Goal: Task Accomplishment & Management: Manage account settings

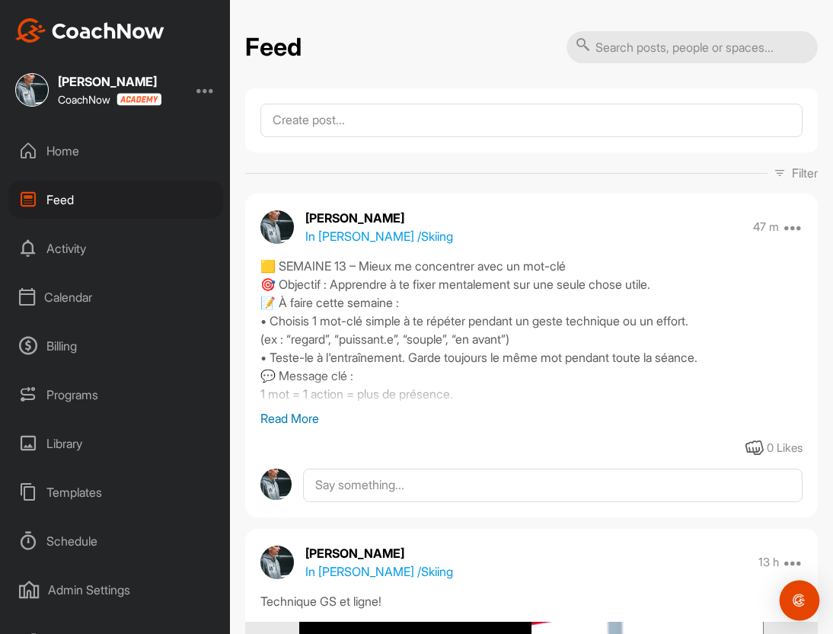
click at [801, 590] on div "Open Intercom Messenger" at bounding box center [800, 600] width 40 height 40
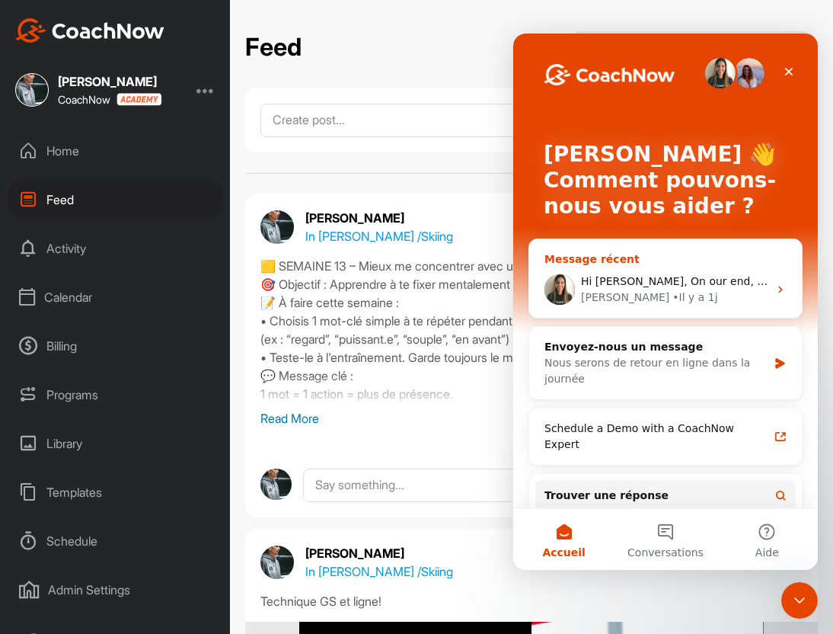
click at [664, 263] on div "Hi [PERSON_NAME], On our end, everything shows SkiTypes. Do you know if the Goo…" at bounding box center [665, 289] width 273 height 56
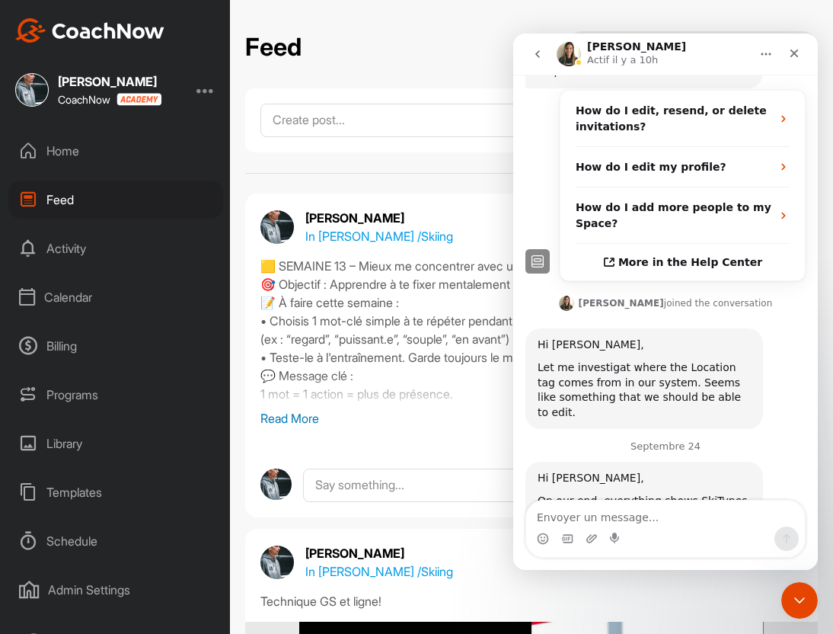
scroll to position [416, 0]
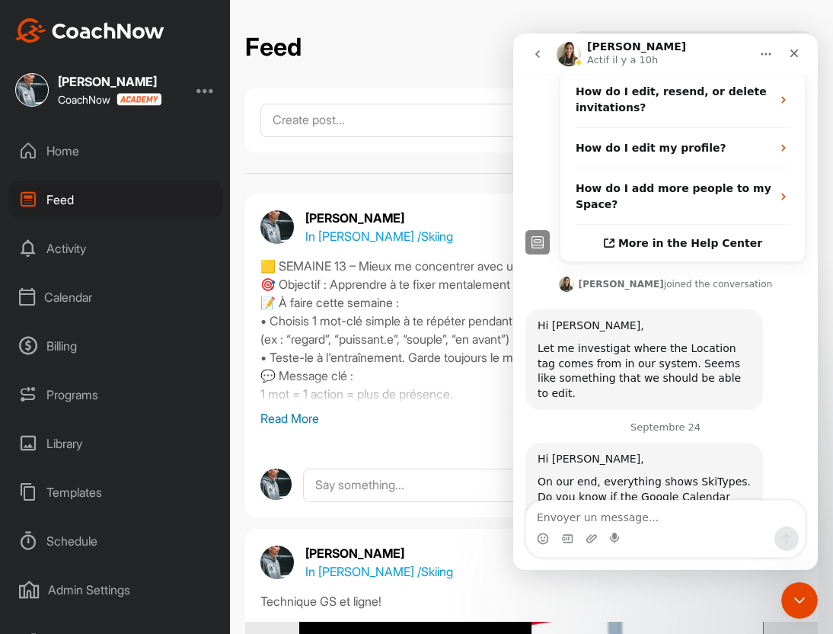
click at [632, 525] on textarea "Envoyer un message..." at bounding box center [665, 513] width 279 height 26
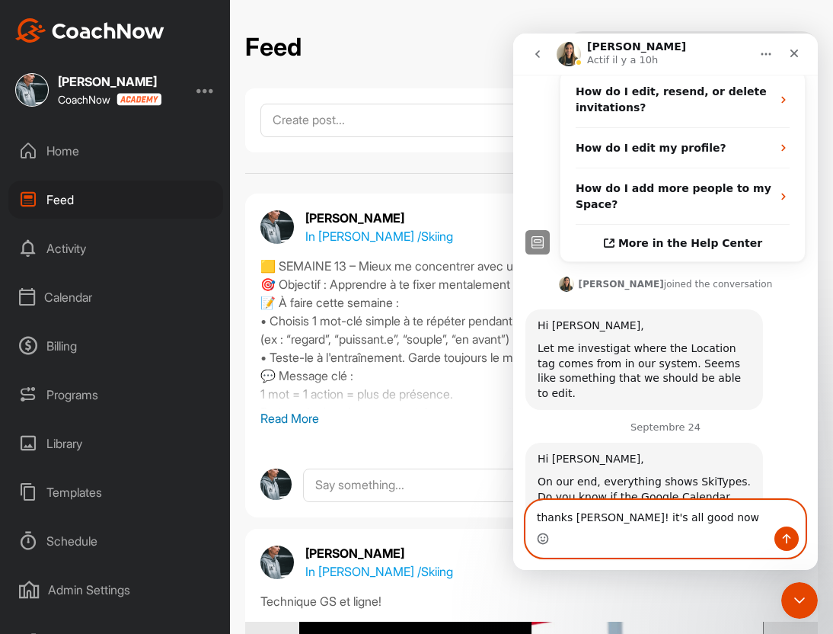
click at [544, 538] on icon "Sélectionneur d’emoji" at bounding box center [543, 538] width 12 height 12
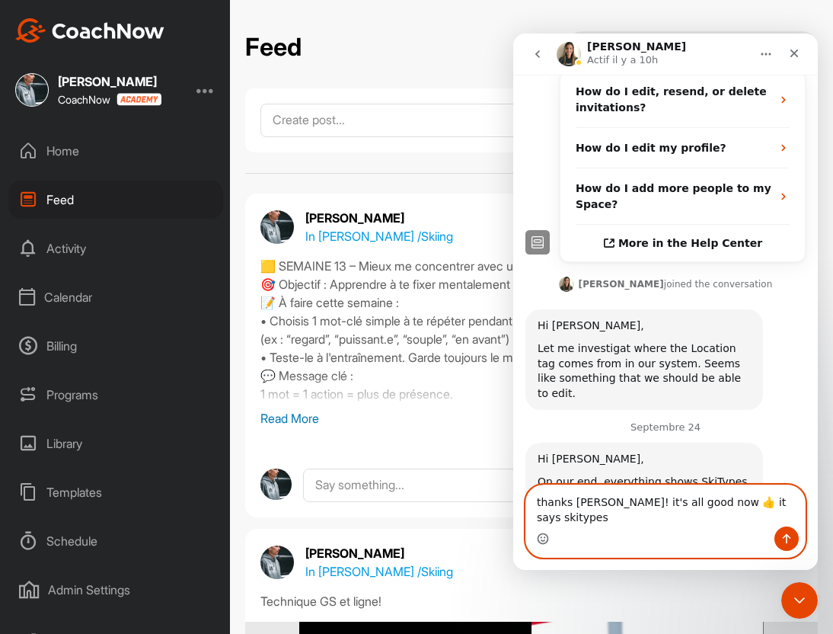
click at [547, 540] on circle "Sélectionneur d’emoji" at bounding box center [543, 538] width 10 height 10
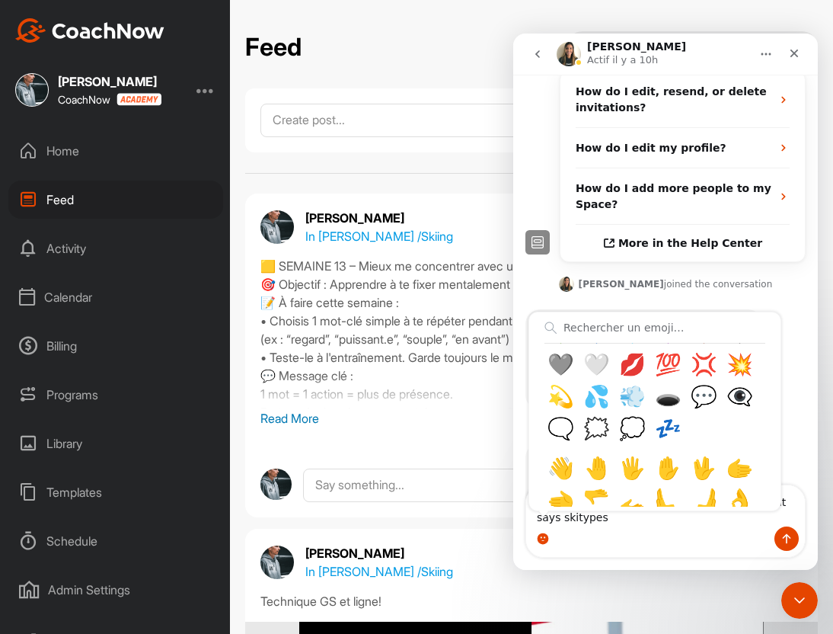
scroll to position [895, 0]
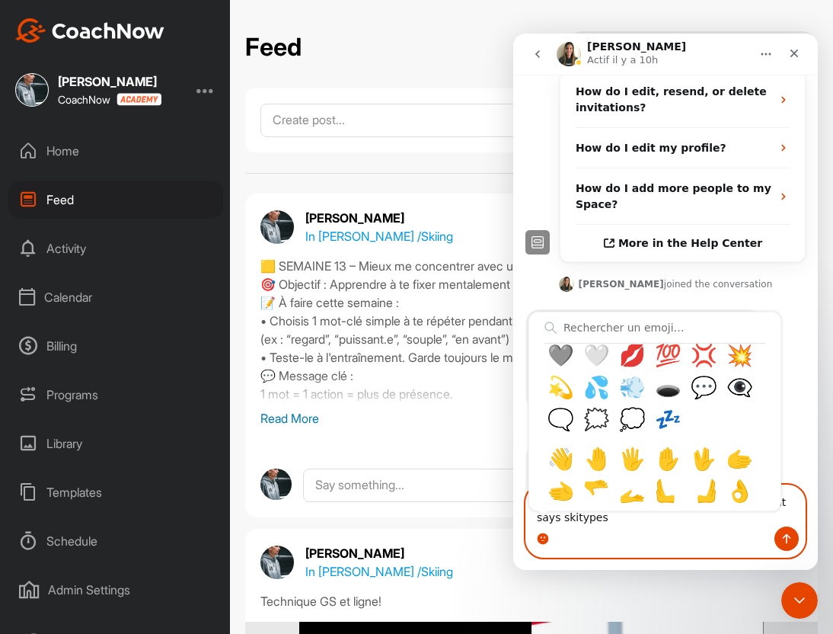
type textarea "thanks [PERSON_NAME]! it's all good now 👍 it says skitypes 🙏"
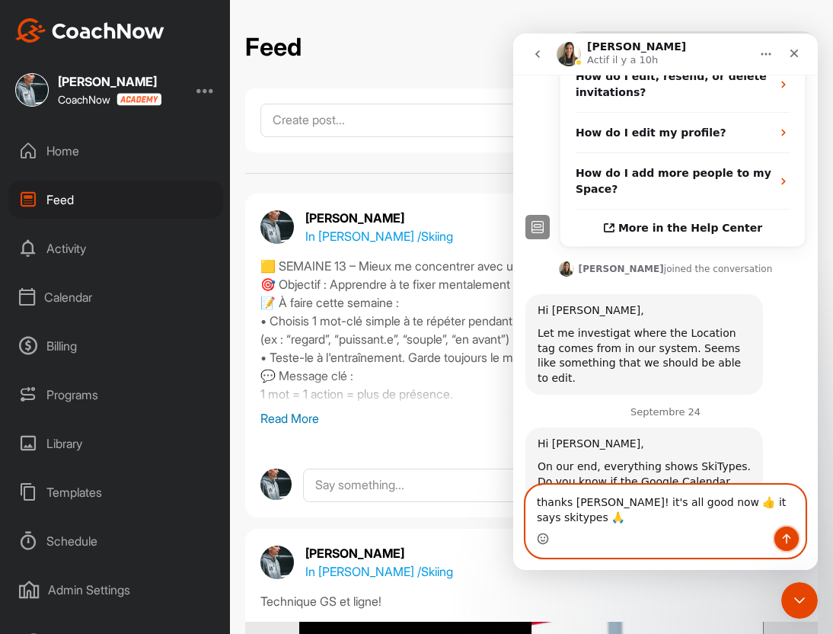
click at [784, 537] on icon "Envoyer un message…" at bounding box center [786, 538] width 12 height 12
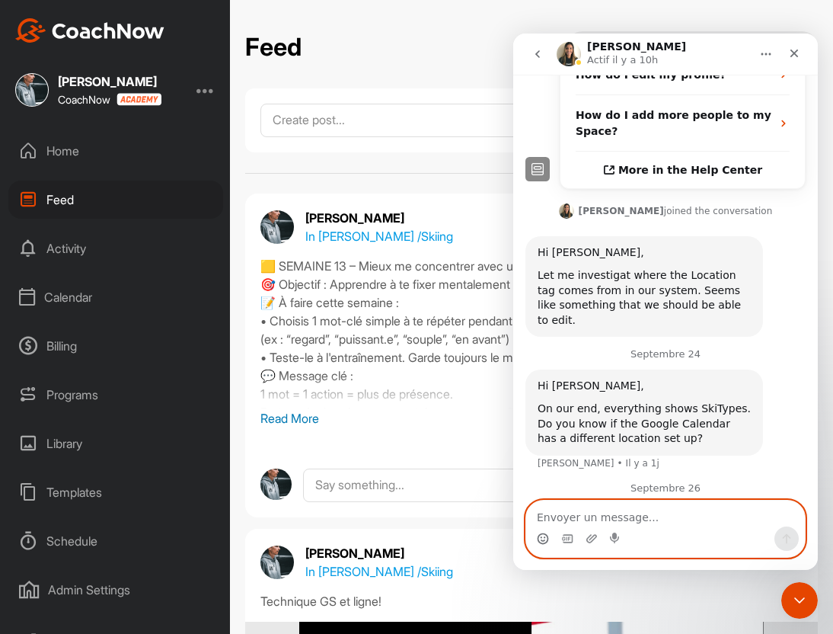
scroll to position [496, 0]
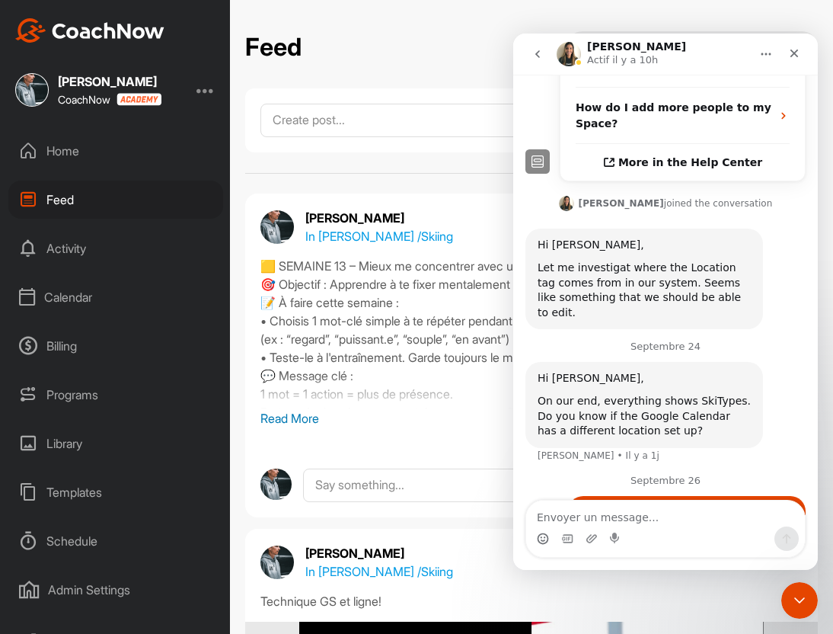
click at [537, 57] on icon "go back" at bounding box center [537, 54] width 12 height 12
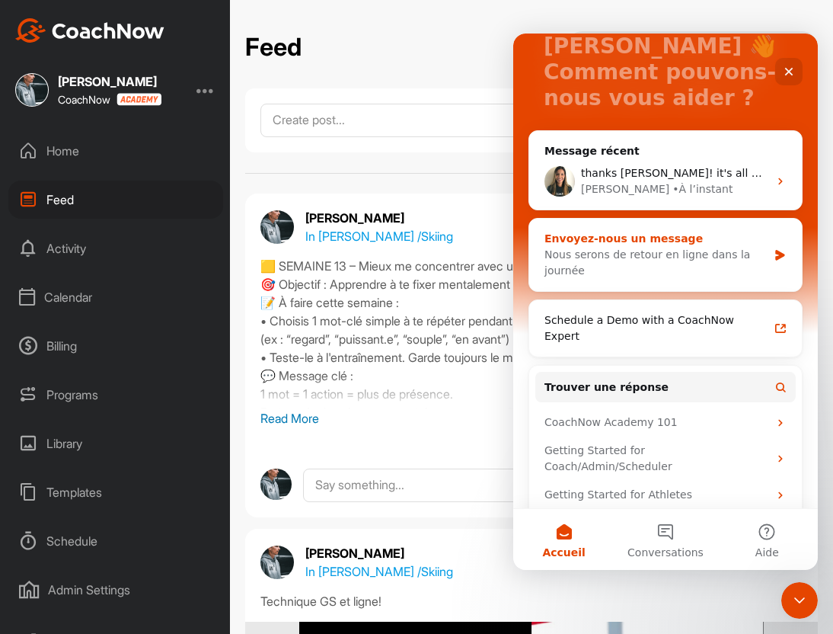
scroll to position [120, 0]
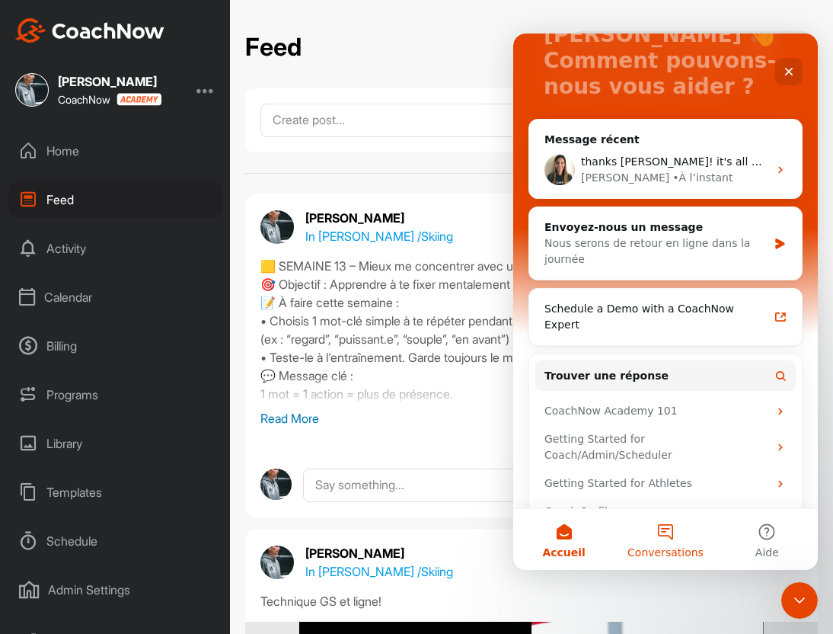
click at [664, 531] on button "Conversations" at bounding box center [664, 539] width 101 height 61
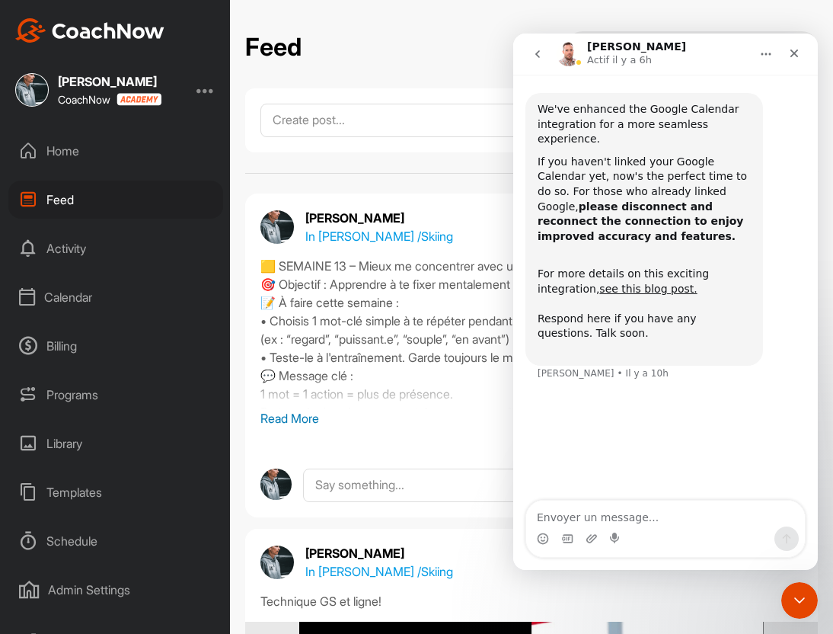
click at [64, 541] on div "Schedule" at bounding box center [115, 541] width 215 height 38
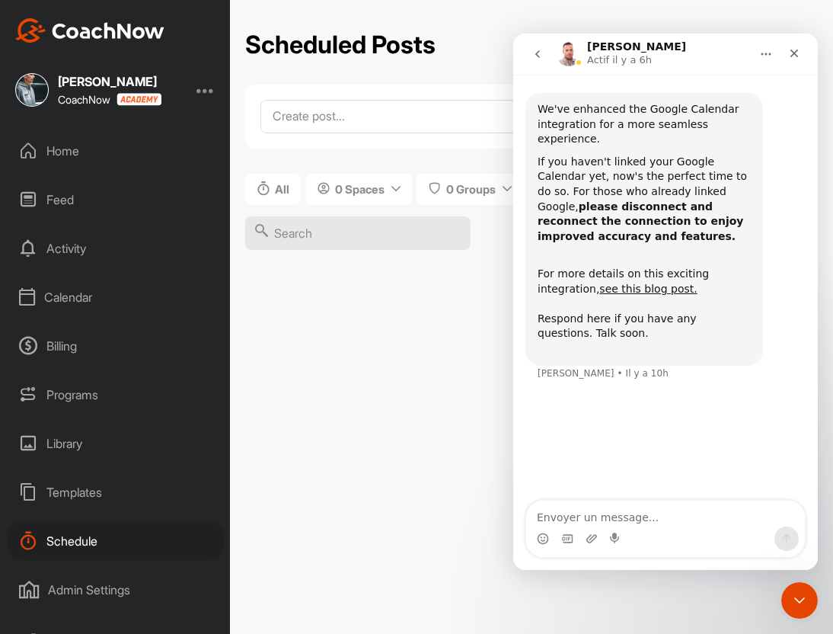
click at [90, 300] on div "Calendar" at bounding box center [115, 297] width 215 height 38
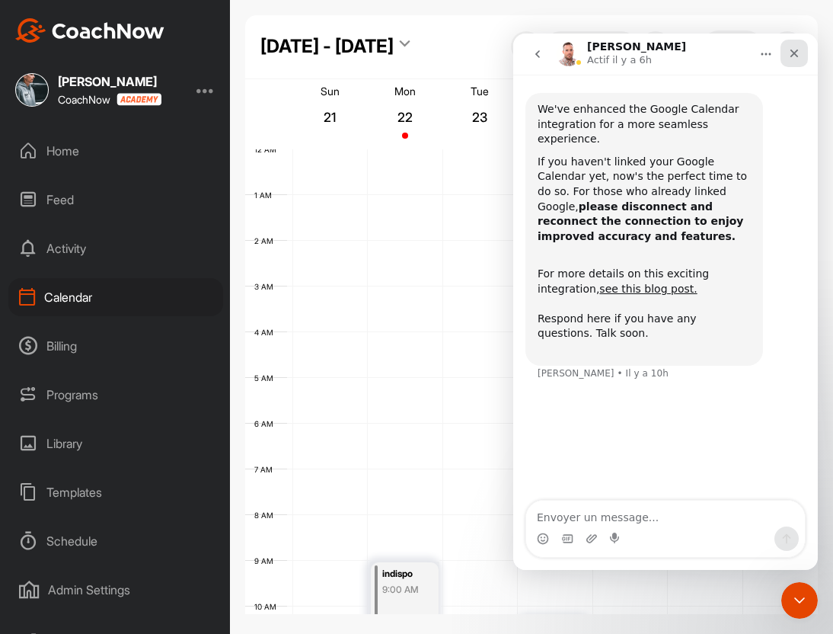
scroll to position [263, 0]
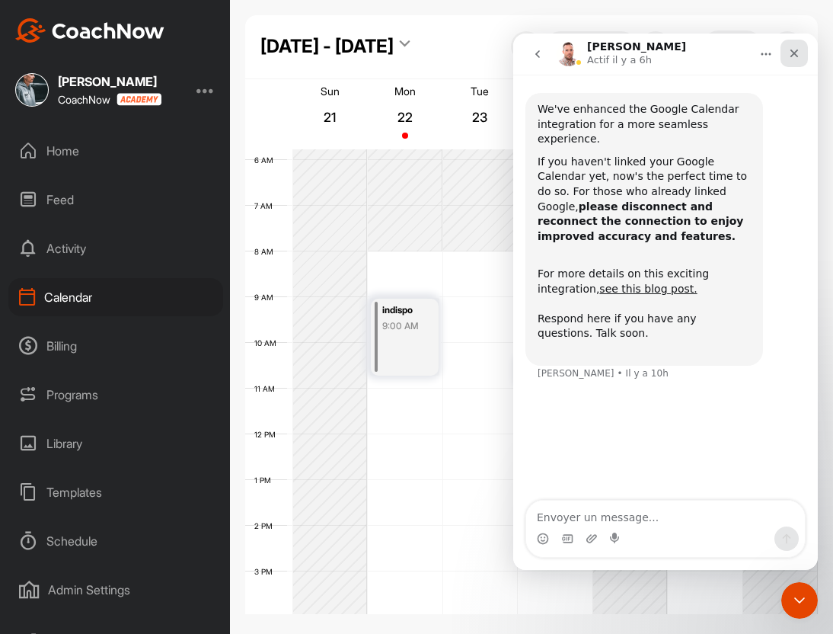
click at [790, 54] on icon "Fermer" at bounding box center [794, 53] width 12 height 12
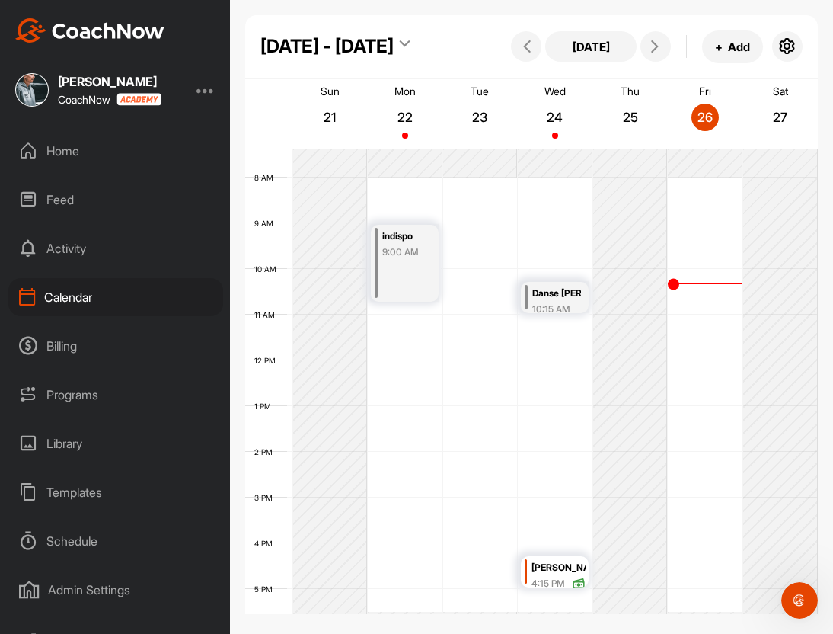
scroll to position [334, 0]
click at [785, 49] on icon "button" at bounding box center [787, 46] width 18 height 18
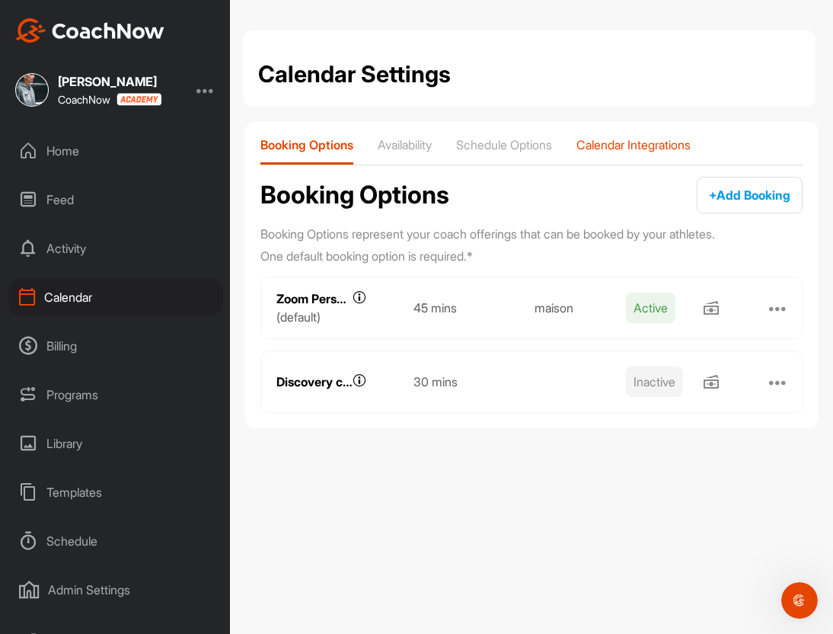
click at [623, 143] on p "Calendar Integrations" at bounding box center [633, 144] width 114 height 15
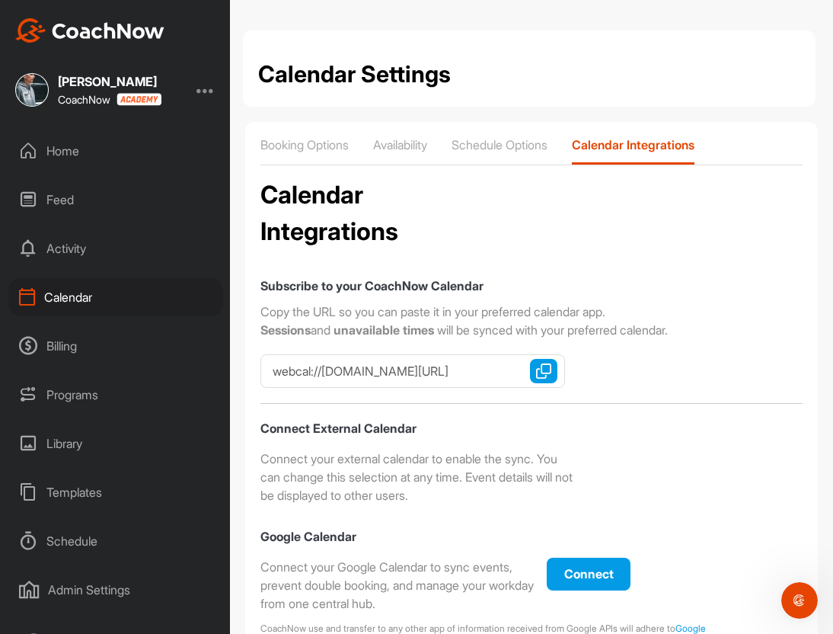
checkbox input "true"
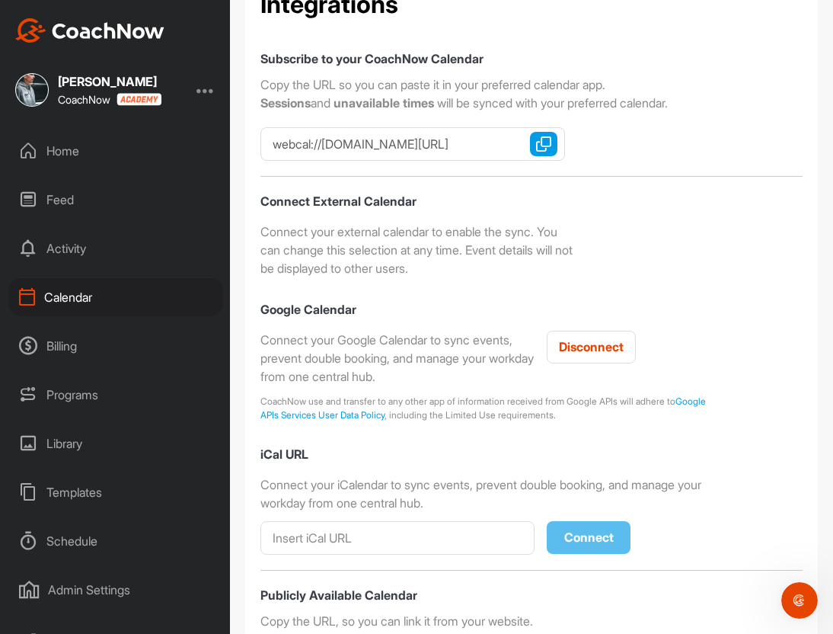
scroll to position [245, 0]
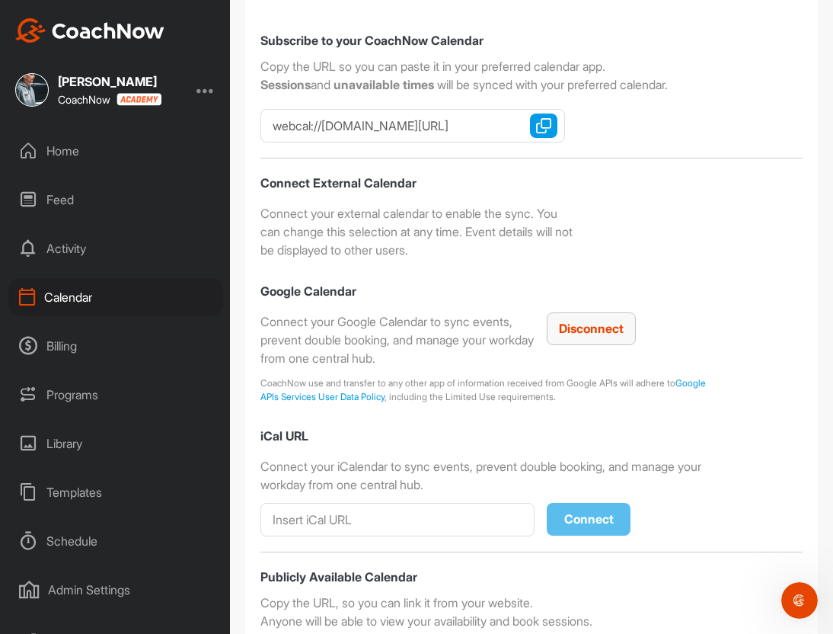
click at [585, 329] on span "Disconnect" at bounding box center [591, 328] width 65 height 15
click at [592, 321] on span "Connect" at bounding box center [588, 328] width 49 height 15
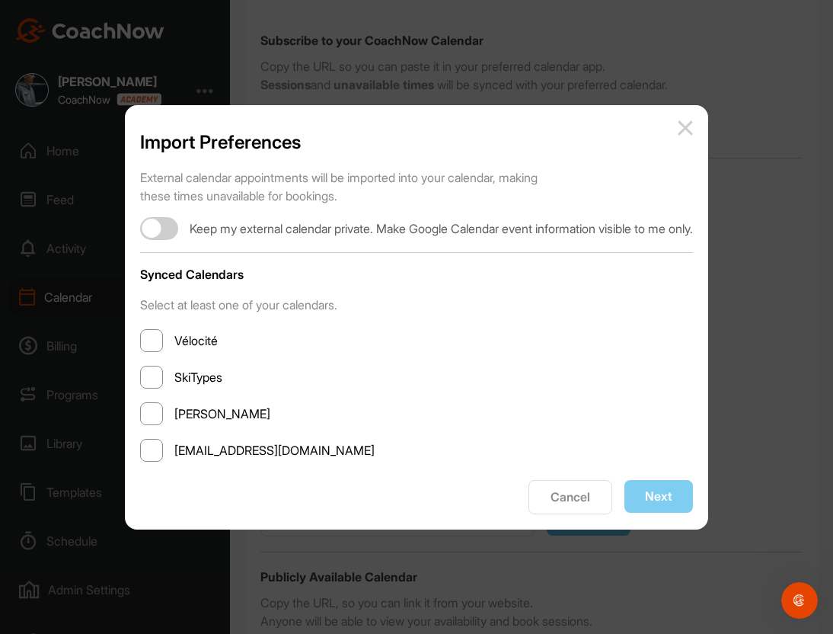
click at [140, 378] on span at bounding box center [151, 376] width 23 height 23
click at [174, 377] on input "SkiTypes" at bounding box center [174, 377] width 0 height 0
click at [140, 453] on span at bounding box center [151, 450] width 23 height 23
click at [174, 450] on input "[EMAIL_ADDRESS][DOMAIN_NAME]" at bounding box center [174, 450] width 0 height 0
click at [140, 452] on span at bounding box center [151, 450] width 23 height 23
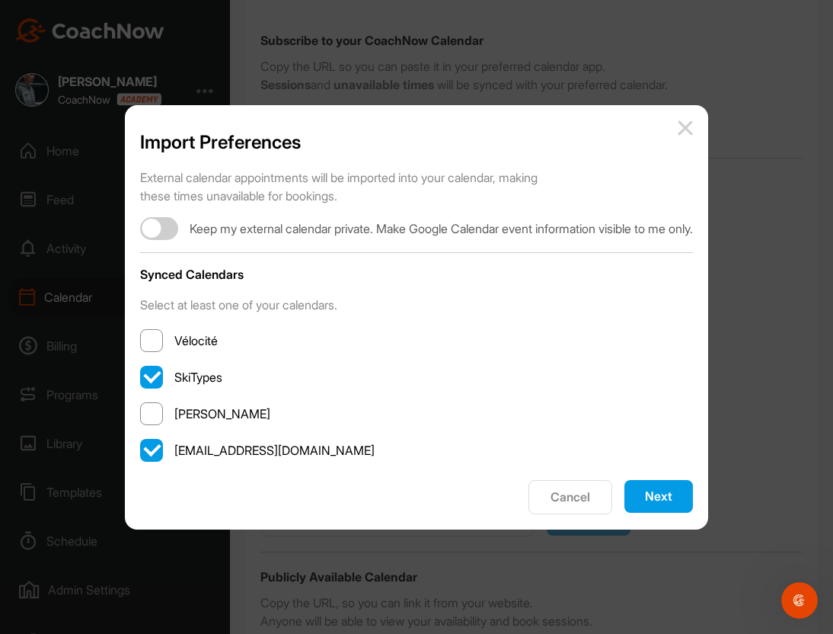
click at [174, 450] on input "[EMAIL_ADDRESS][DOMAIN_NAME]" at bounding box center [174, 450] width 0 height 0
click at [148, 228] on div at bounding box center [159, 228] width 38 height 23
checkbox input "true"
click at [140, 338] on span at bounding box center [151, 340] width 23 height 23
click at [174, 340] on input "Vélocité" at bounding box center [174, 340] width 0 height 0
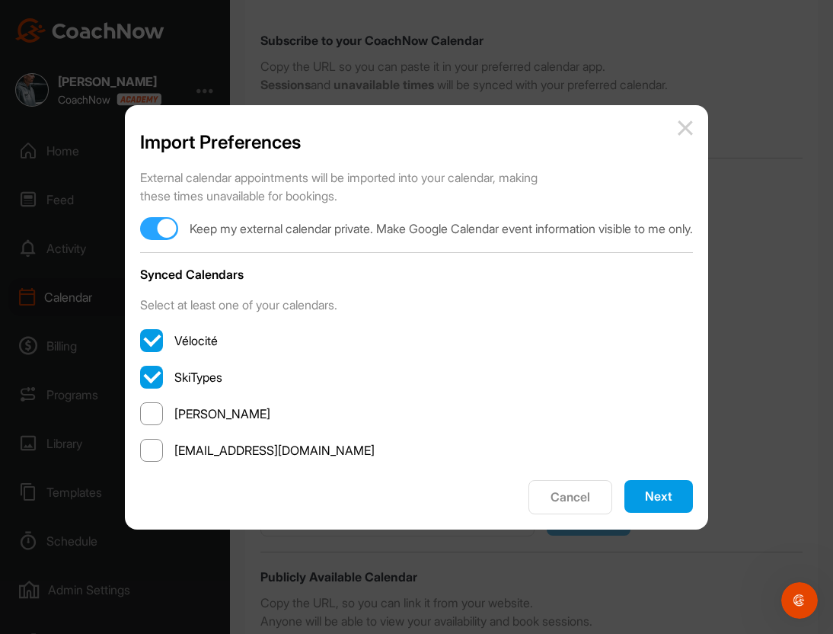
click at [140, 346] on span at bounding box center [151, 340] width 23 height 23
click at [174, 340] on input "Vélocité" at bounding box center [174, 340] width 0 height 0
click at [682, 493] on button "Next" at bounding box center [658, 496] width 69 height 33
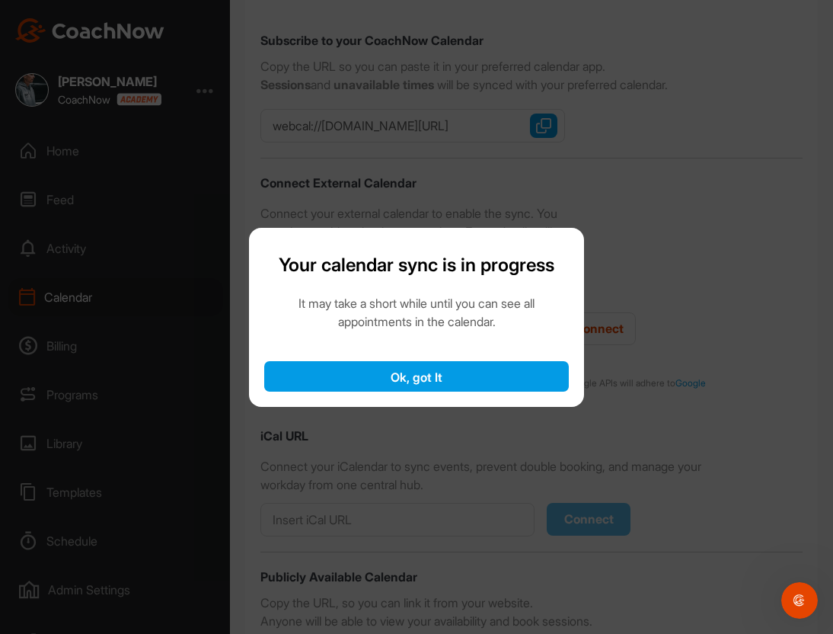
click at [447, 378] on button "Ok, got It" at bounding box center [416, 376] width 305 height 30
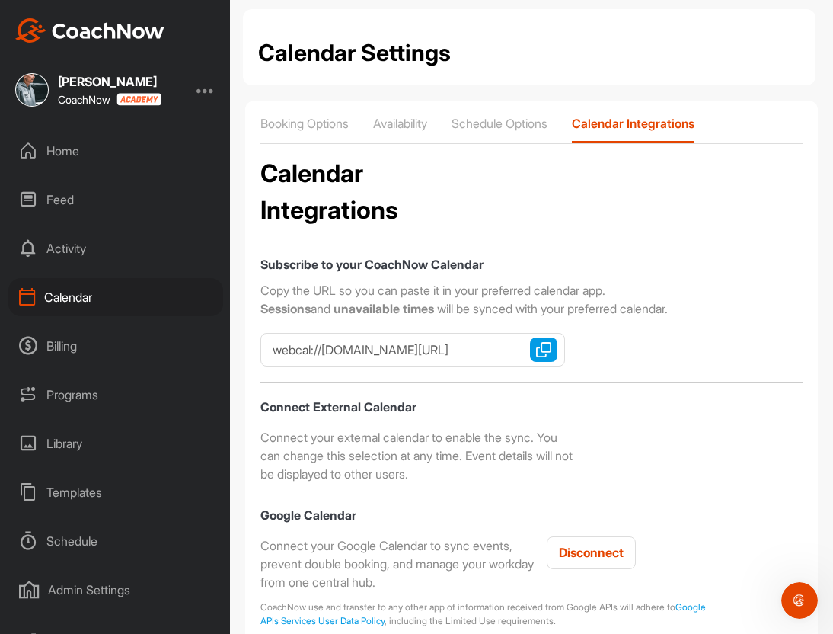
scroll to position [22, 0]
